Goal: Transaction & Acquisition: Purchase product/service

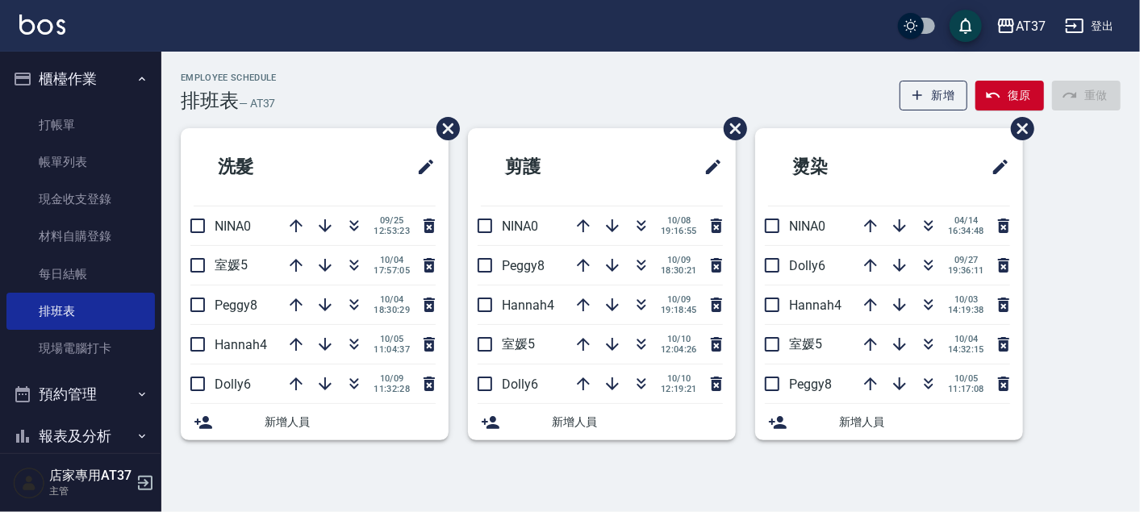
drag, startPoint x: 88, startPoint y: 119, endPoint x: 633, endPoint y: 144, distance: 545.7
click at [88, 118] on link "打帳單" at bounding box center [80, 124] width 148 height 37
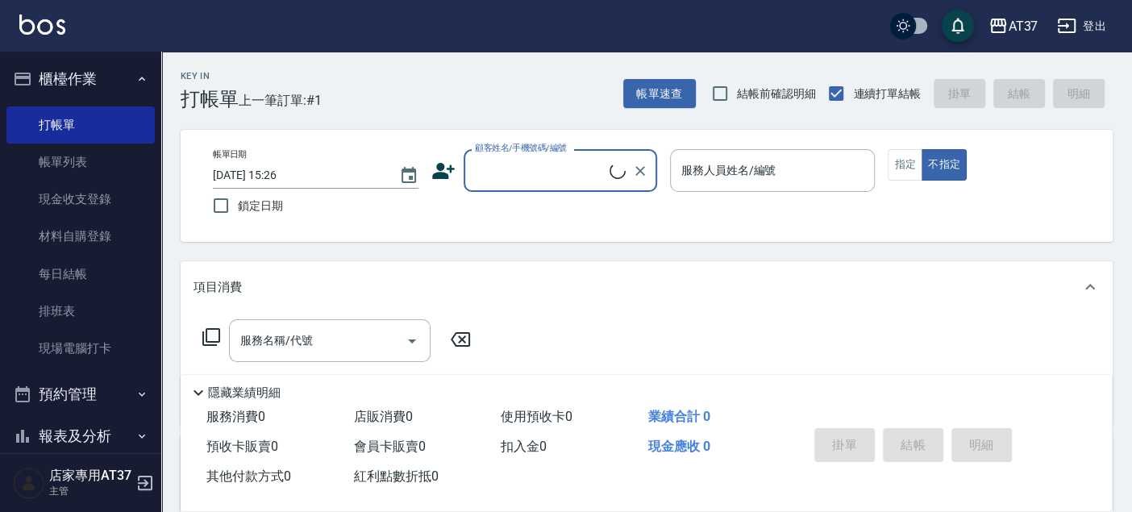
drag, startPoint x: 590, startPoint y: 156, endPoint x: 585, endPoint y: 185, distance: 30.2
click at [589, 156] on input "顧客姓名/手機號碼/編號" at bounding box center [540, 170] width 139 height 28
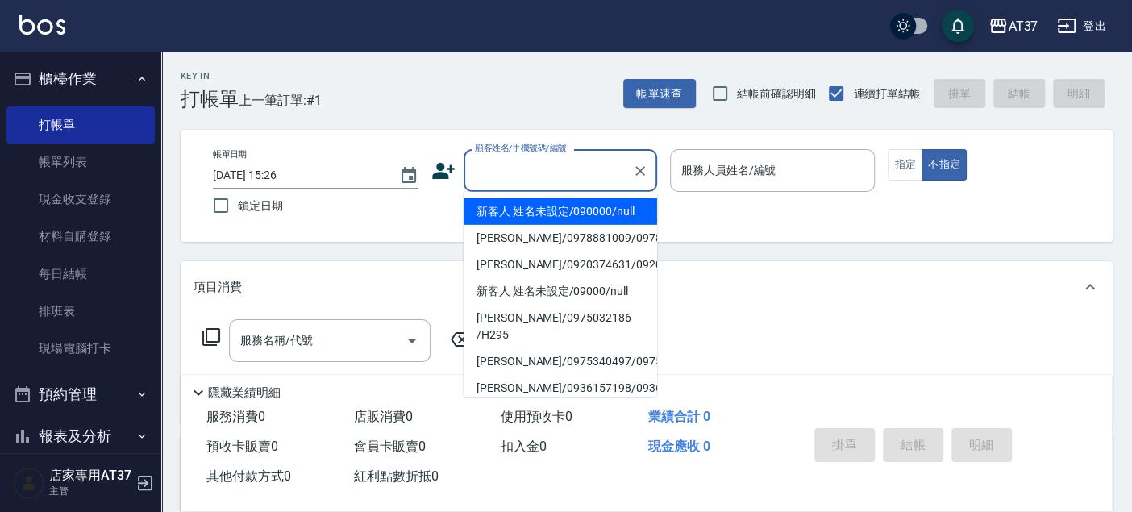
drag, startPoint x: 583, startPoint y: 207, endPoint x: 807, endPoint y: 160, distance: 228.4
click at [584, 207] on li "新客人 姓名未設定/090000/null" at bounding box center [561, 211] width 194 height 27
type input "新客人 姓名未設定/090000/null"
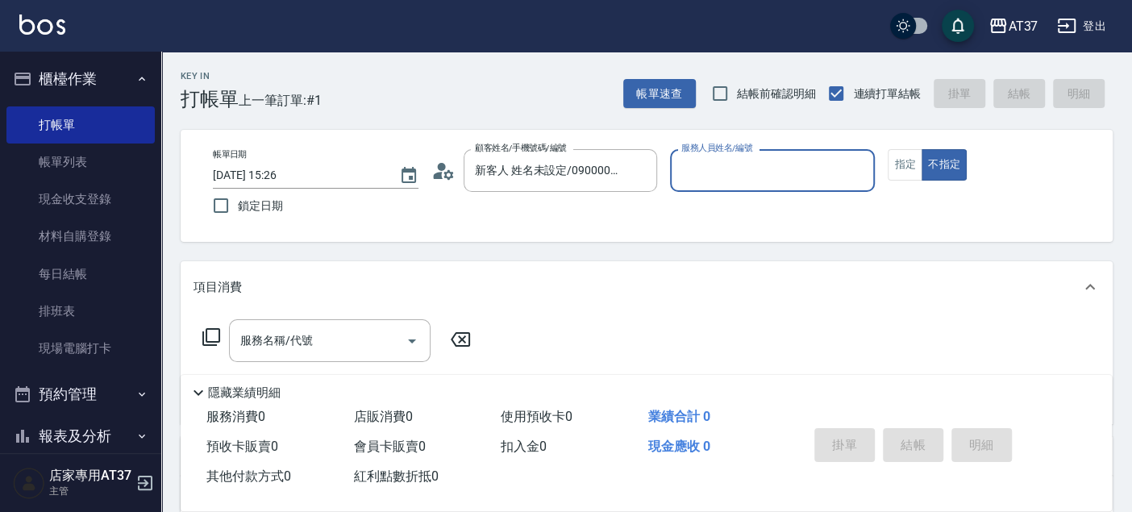
click at [802, 160] on input "服務人員姓名/編號" at bounding box center [772, 170] width 191 height 28
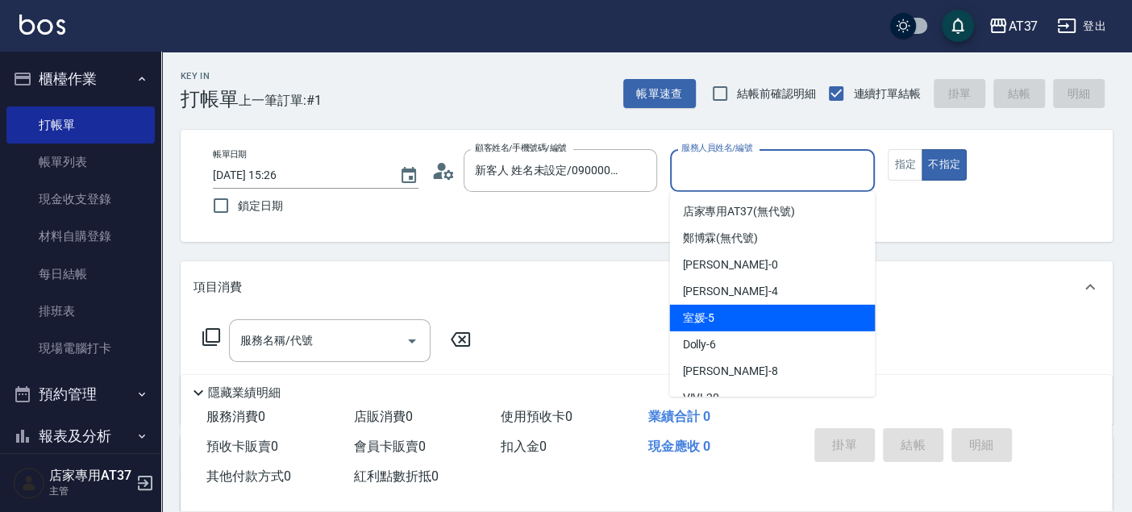
drag, startPoint x: 786, startPoint y: 311, endPoint x: 861, endPoint y: 244, distance: 100.0
click at [799, 303] on ul "店家專用AT37 (無代號) [PERSON_NAME](無代號) [PERSON_NAME] -0 [PERSON_NAME] -4 室媛 -5 Dolly…" at bounding box center [772, 294] width 206 height 205
drag, startPoint x: 783, startPoint y: 330, endPoint x: 866, endPoint y: 210, distance: 146.1
click at [783, 329] on div "室媛 -5" at bounding box center [772, 318] width 206 height 27
type input "室媛-5"
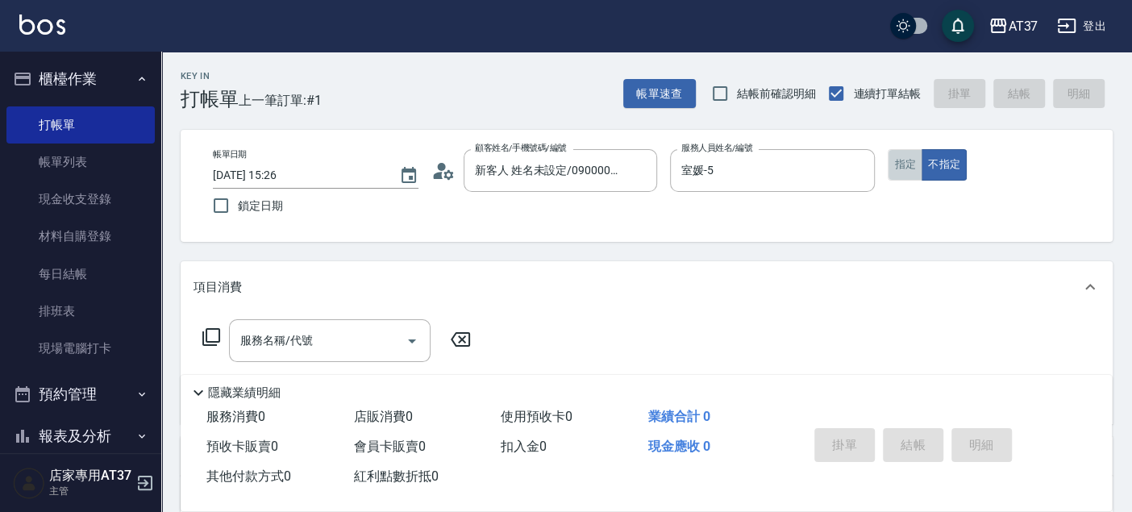
drag, startPoint x: 914, startPoint y: 156, endPoint x: 898, endPoint y: 192, distance: 39.7
click at [912, 157] on button "指定" at bounding box center [905, 164] width 35 height 31
click at [248, 331] on input "服務名稱/代號" at bounding box center [317, 341] width 163 height 28
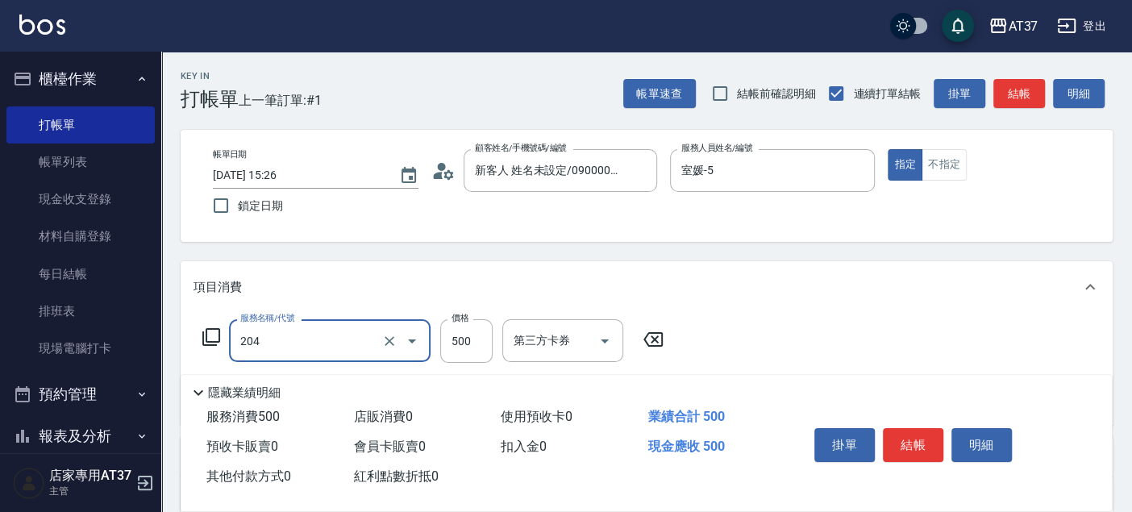
type input "A級洗+剪(204)"
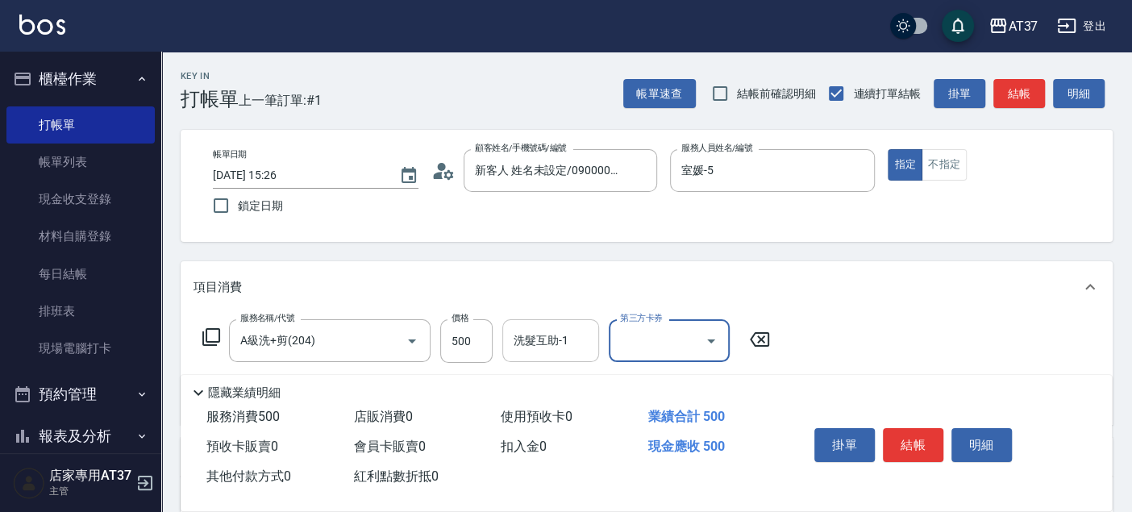
click at [518, 352] on input "洗髮互助-1" at bounding box center [551, 341] width 82 height 28
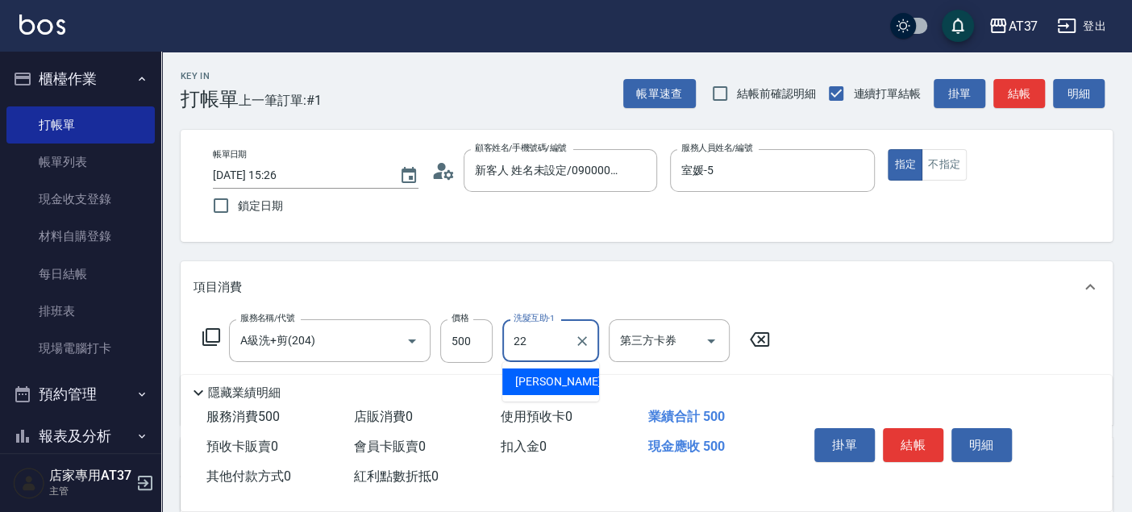
type input "[PERSON_NAME]-22"
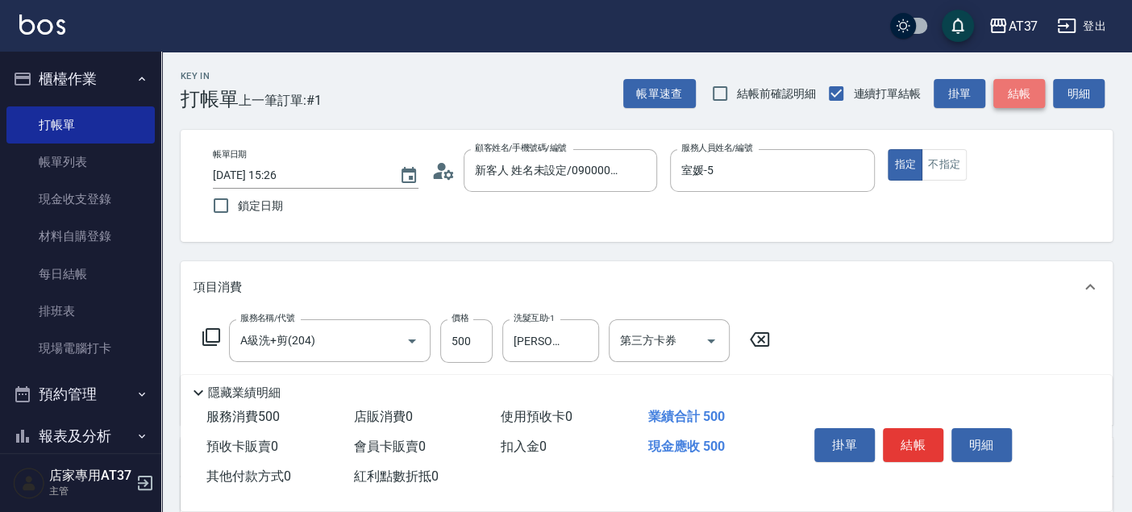
click at [1022, 95] on button "結帳" at bounding box center [1020, 94] width 52 height 30
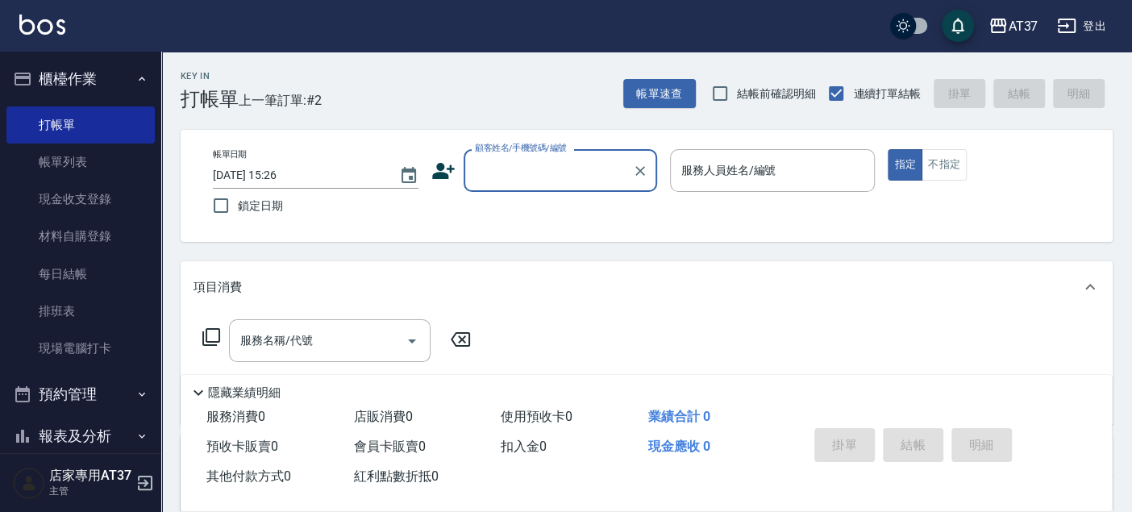
click at [556, 173] on input "顧客姓名/手機號碼/編號" at bounding box center [548, 170] width 155 height 28
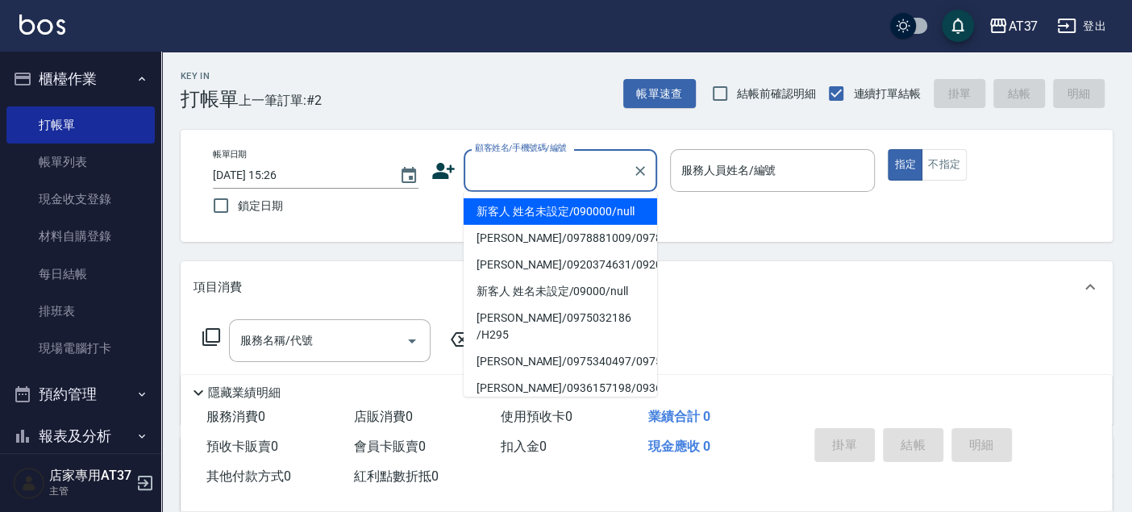
drag, startPoint x: 573, startPoint y: 211, endPoint x: 721, endPoint y: 167, distance: 154.7
click at [576, 211] on li "新客人 姓名未設定/090000/null" at bounding box center [561, 211] width 194 height 27
type input "新客人 姓名未設定/090000/null"
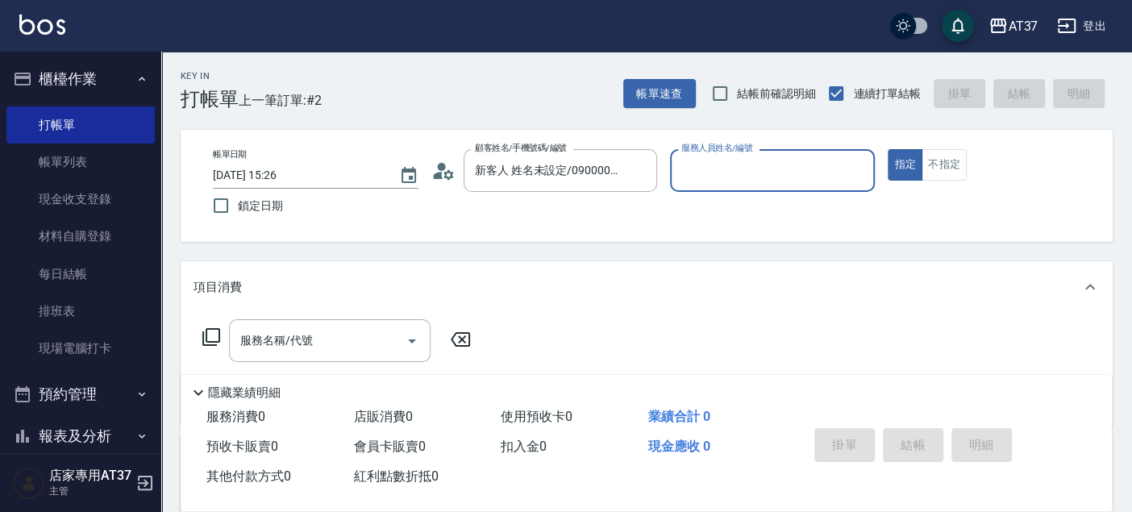
drag, startPoint x: 721, startPoint y: 167, endPoint x: 727, endPoint y: 188, distance: 21.9
click at [721, 168] on input "服務人員姓名/編號" at bounding box center [772, 170] width 191 height 28
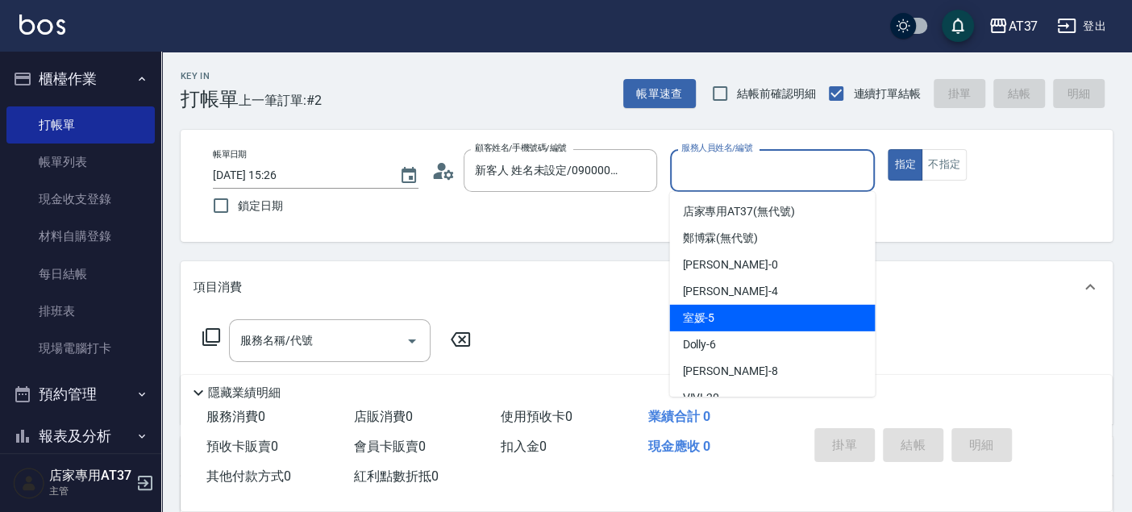
click at [771, 324] on div "室媛 -5" at bounding box center [772, 318] width 206 height 27
type input "室媛-5"
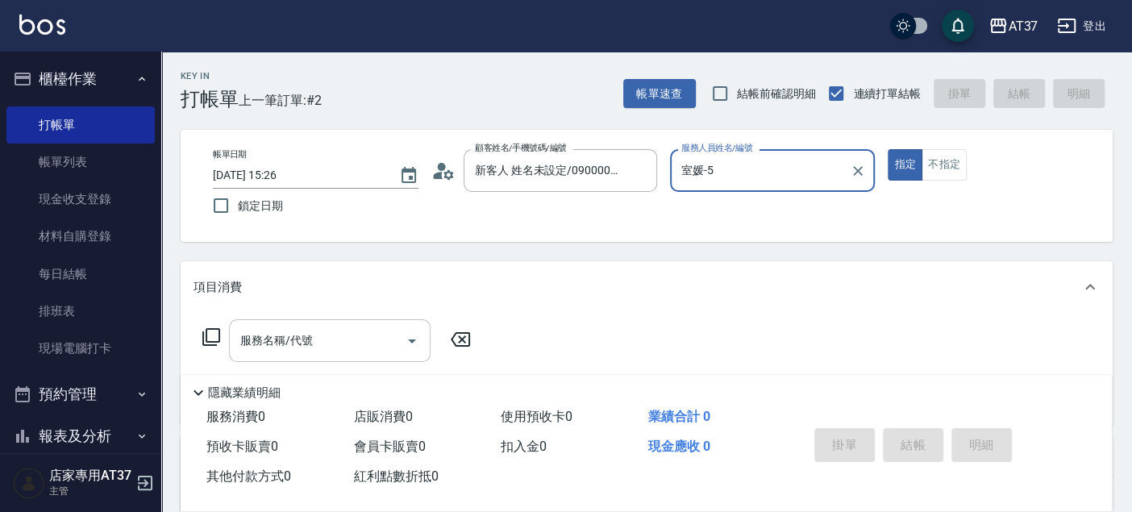
click at [361, 331] on input "服務名稱/代號" at bounding box center [317, 341] width 163 height 28
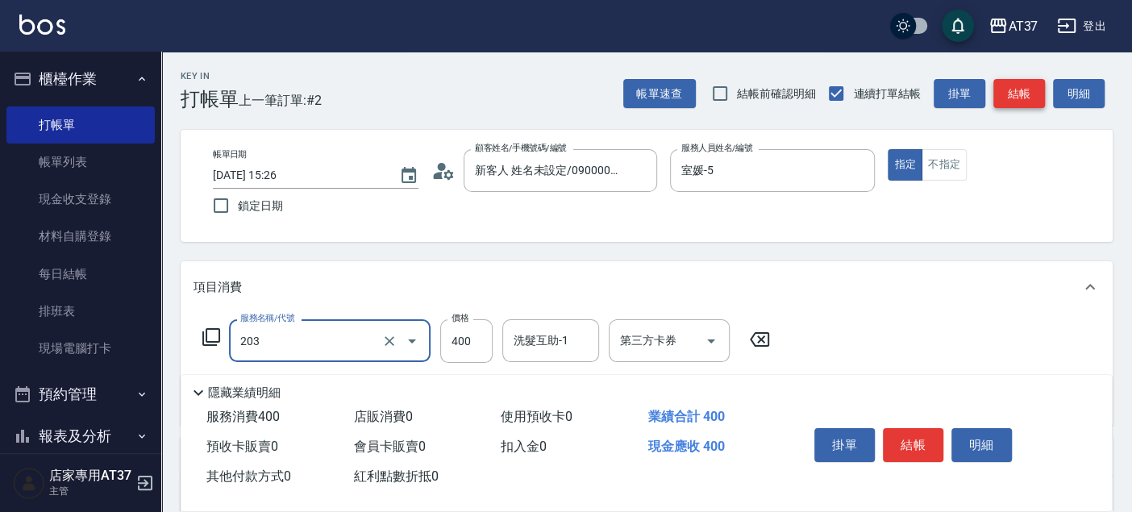
type input "B級洗+剪(203)"
click at [1020, 93] on button "結帳" at bounding box center [1020, 94] width 52 height 30
